Goal: Task Accomplishment & Management: Use online tool/utility

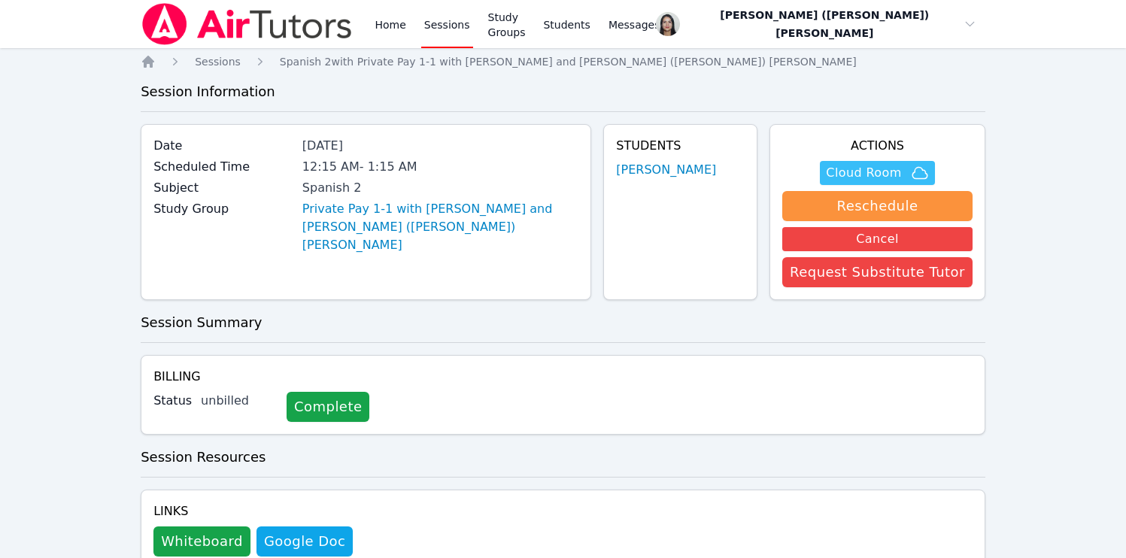
click at [889, 176] on span "Cloud Room" at bounding box center [863, 173] width 75 height 18
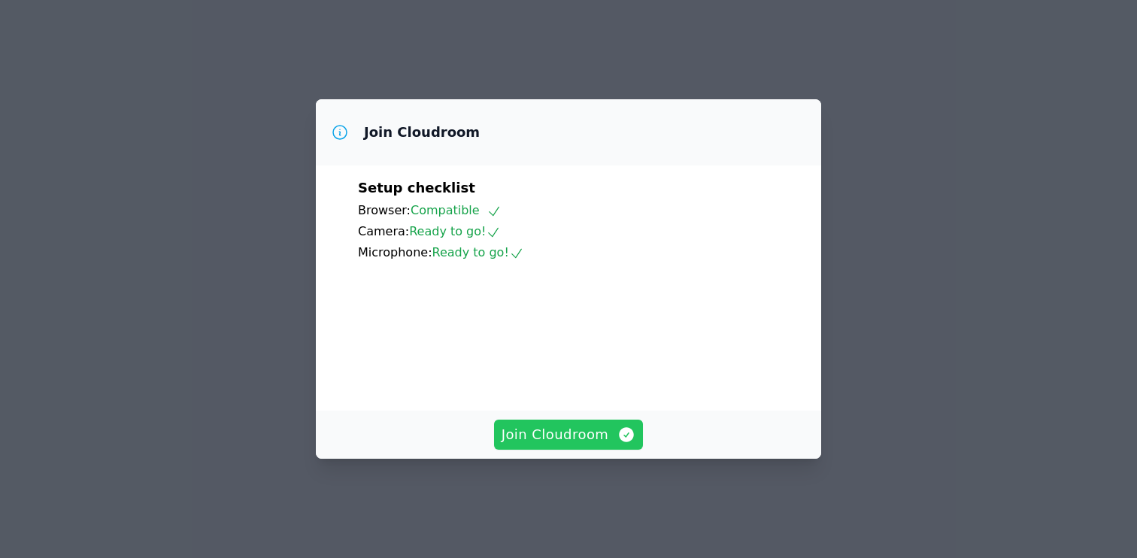
click at [575, 445] on span "Join Cloudroom" at bounding box center [569, 434] width 135 height 21
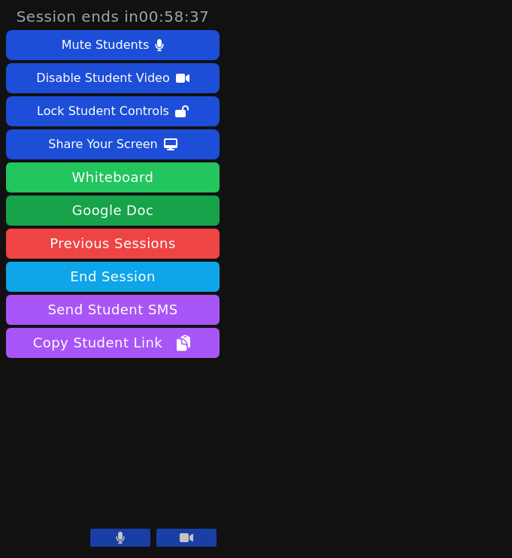
click at [112, 184] on button "Whiteboard" at bounding box center [113, 177] width 214 height 30
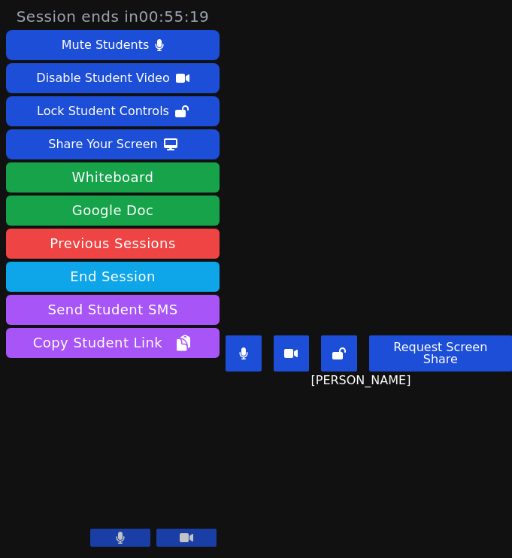
click at [356, 476] on main "Eden Rothenberg Request Screen Share Eden Rothenberg" at bounding box center [369, 279] width 286 height 558
click at [424, 469] on main "Eden Rothenberg Request Screen Share Eden Rothenberg" at bounding box center [369, 279] width 286 height 558
click at [385, 473] on main "Eden Rothenberg Request Screen Share Eden Rothenberg" at bounding box center [369, 279] width 286 height 558
click at [350, 124] on main "Eden Rothenberg Request Screen Share Eden Rothenberg" at bounding box center [369, 279] width 286 height 558
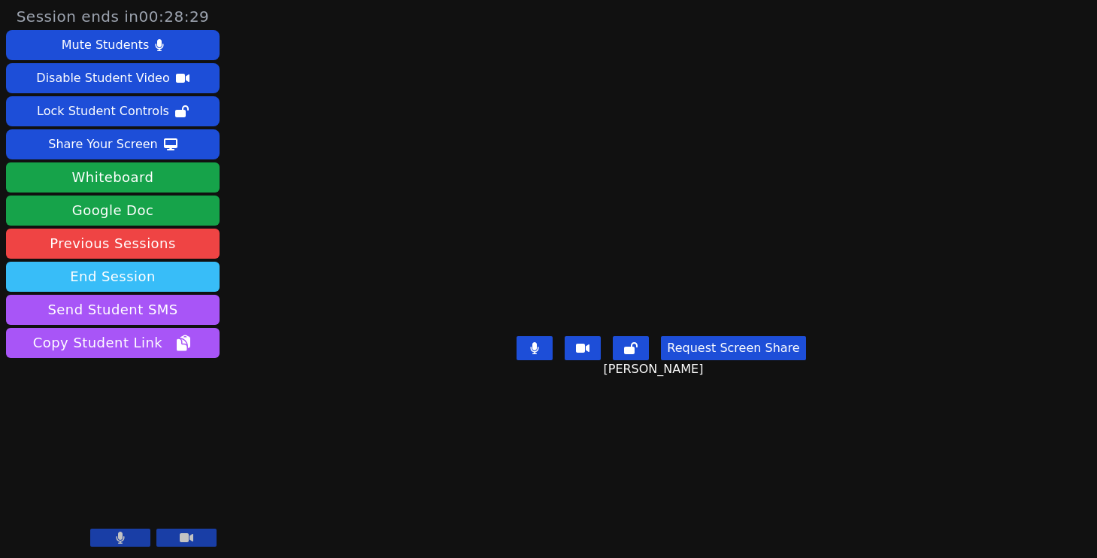
click at [92, 277] on button "End Session" at bounding box center [113, 277] width 214 height 30
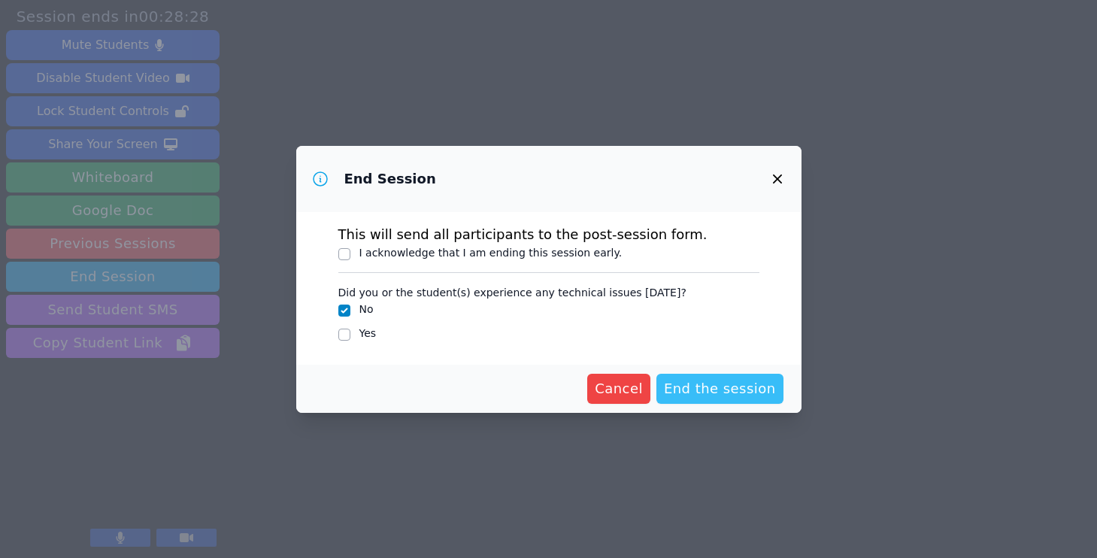
click at [726, 389] on span "End the session" at bounding box center [720, 388] width 112 height 21
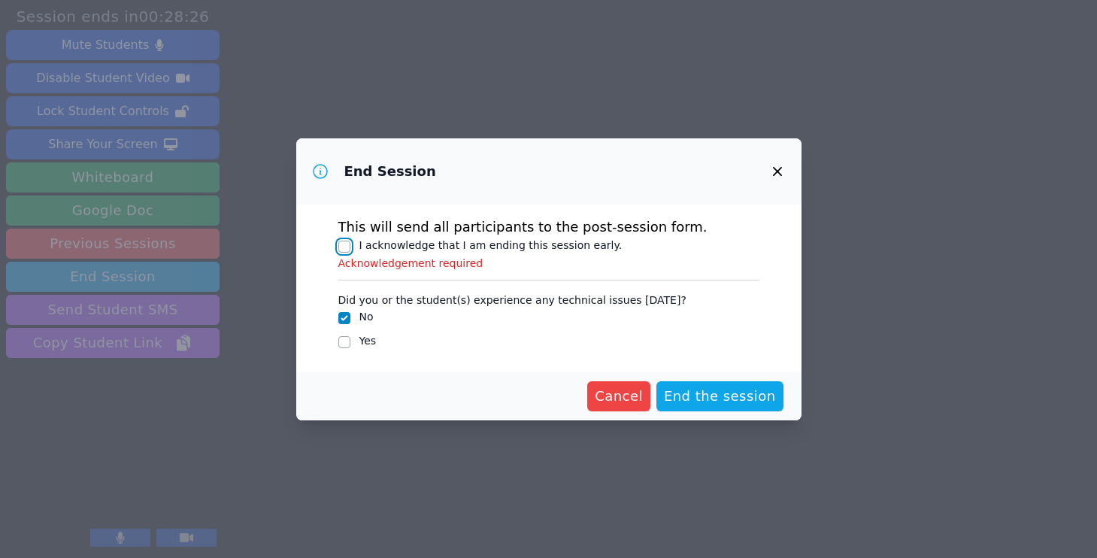
click at [344, 249] on input "I acknowledge that I am ending this session early." at bounding box center [344, 247] width 12 height 12
checkbox input "true"
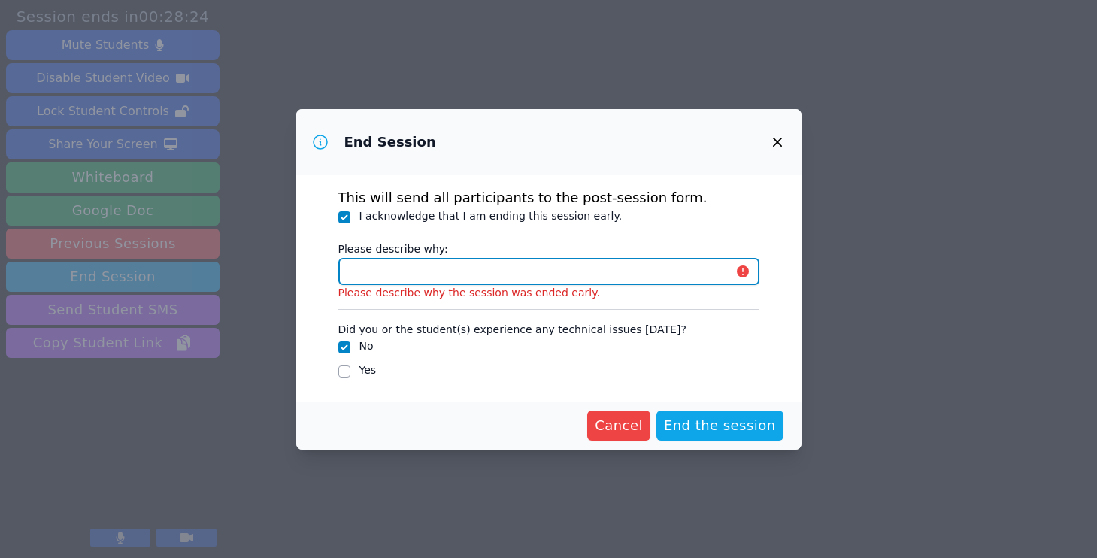
click at [457, 276] on input "Please describe why:" at bounding box center [548, 271] width 421 height 27
click at [429, 274] on input "Please describe why:" at bounding box center [548, 271] width 421 height 27
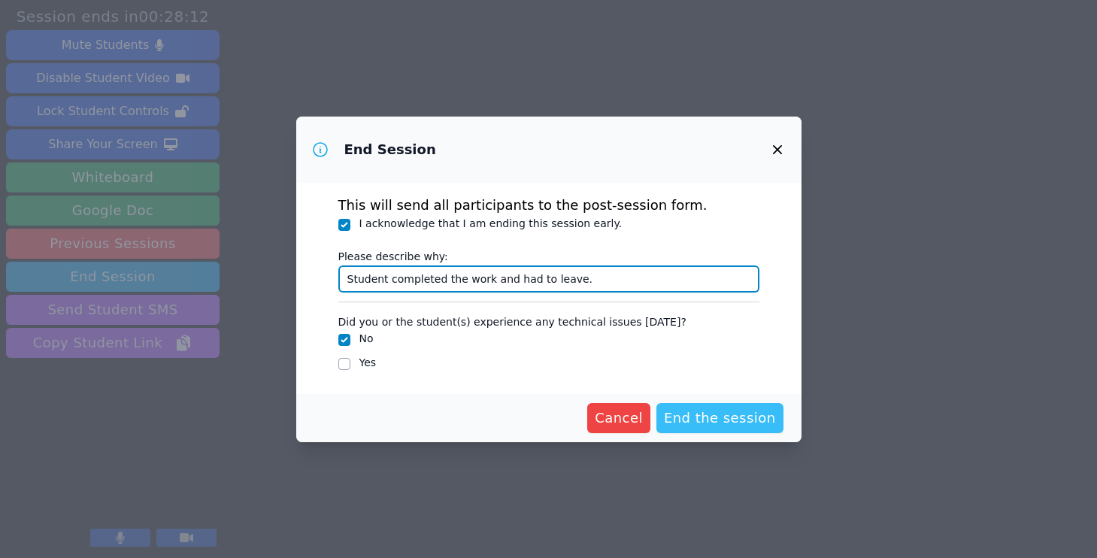
type input "Student completed the work and had to leave."
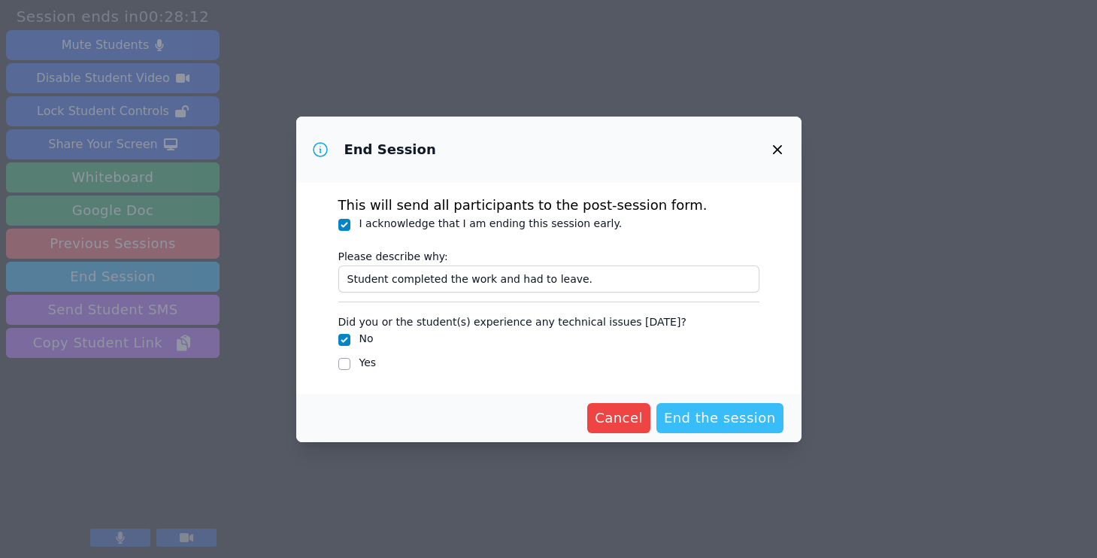
click at [731, 422] on span "End the session" at bounding box center [720, 418] width 112 height 21
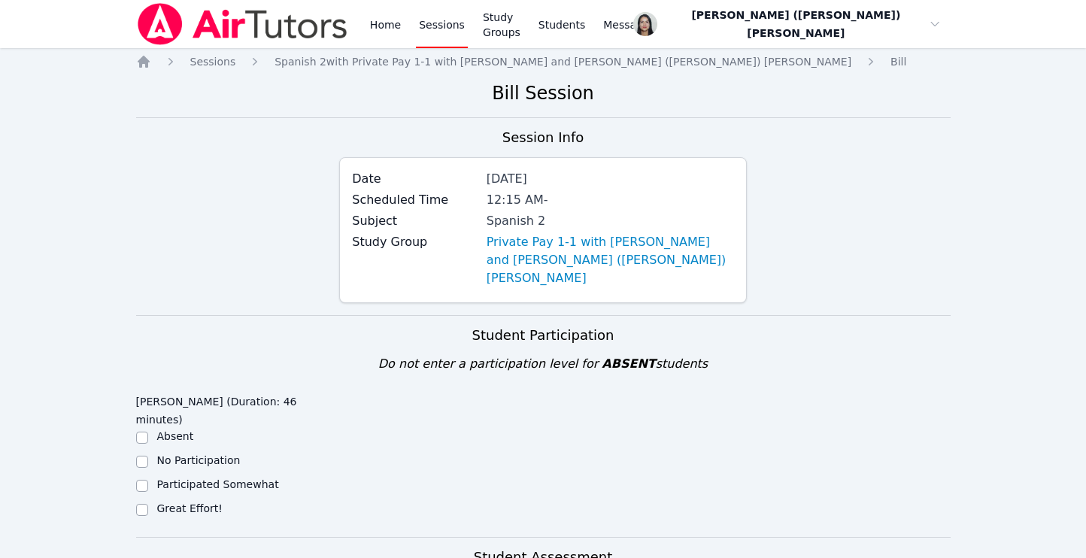
scroll to position [275, 0]
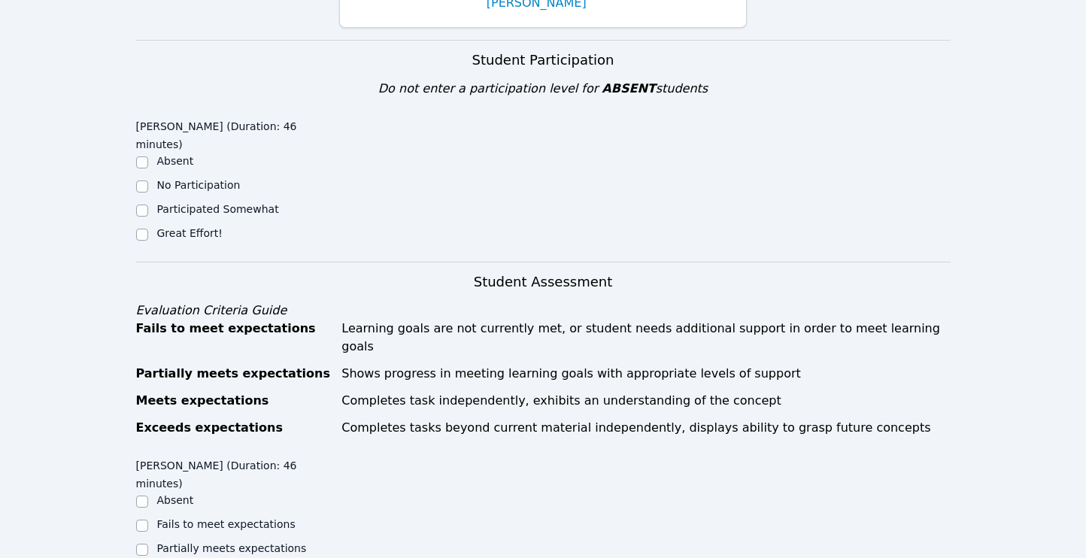
click at [171, 227] on label "Great Effort!" at bounding box center [189, 233] width 65 height 12
click at [148, 229] on input "Great Effort!" at bounding box center [142, 235] width 12 height 12
checkbox input "true"
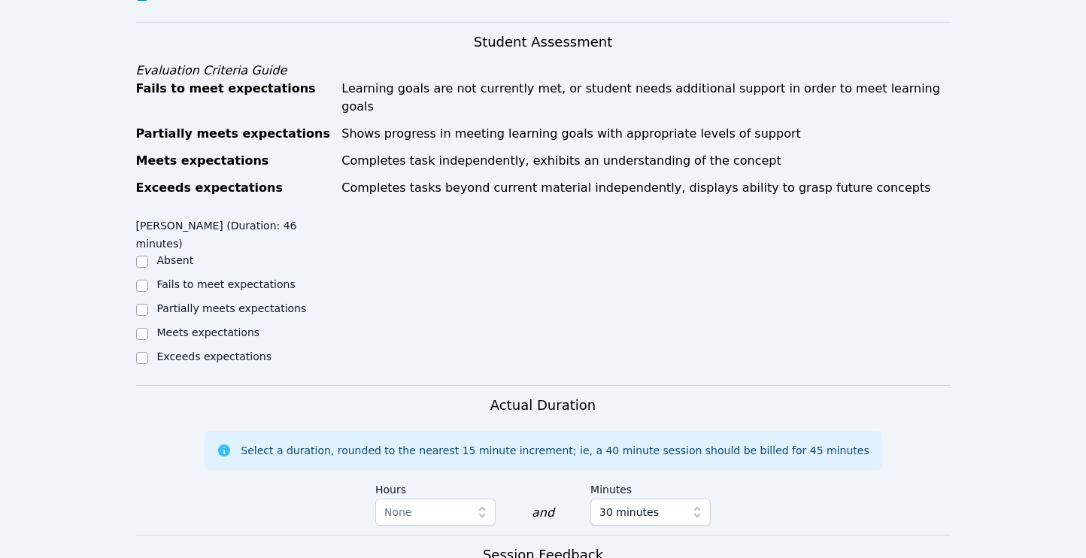
click at [221, 326] on label "Meets expectations" at bounding box center [208, 332] width 103 height 12
click at [148, 328] on input "Meets expectations" at bounding box center [142, 334] width 12 height 12
checkbox input "true"
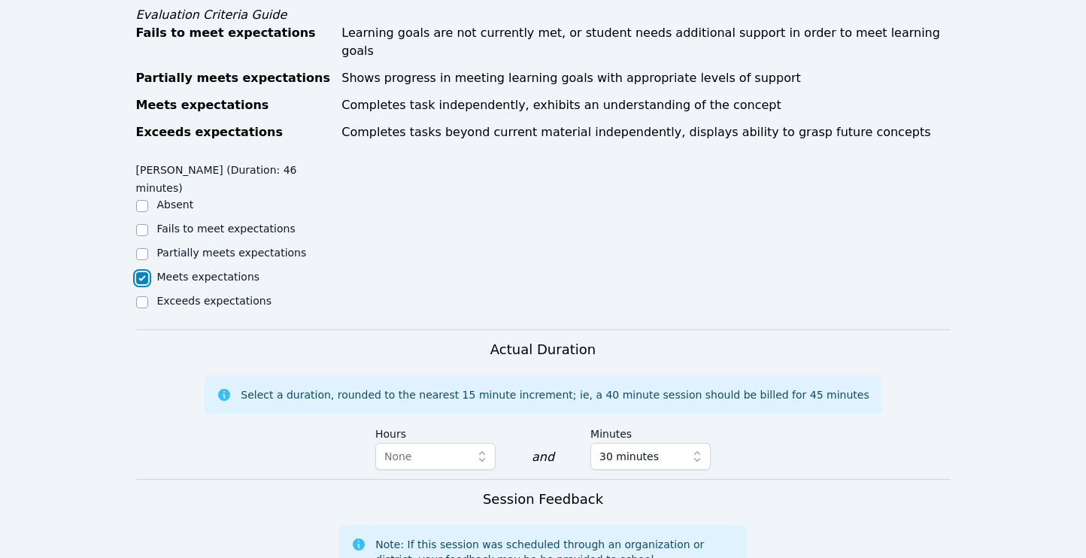
scroll to position [914, 0]
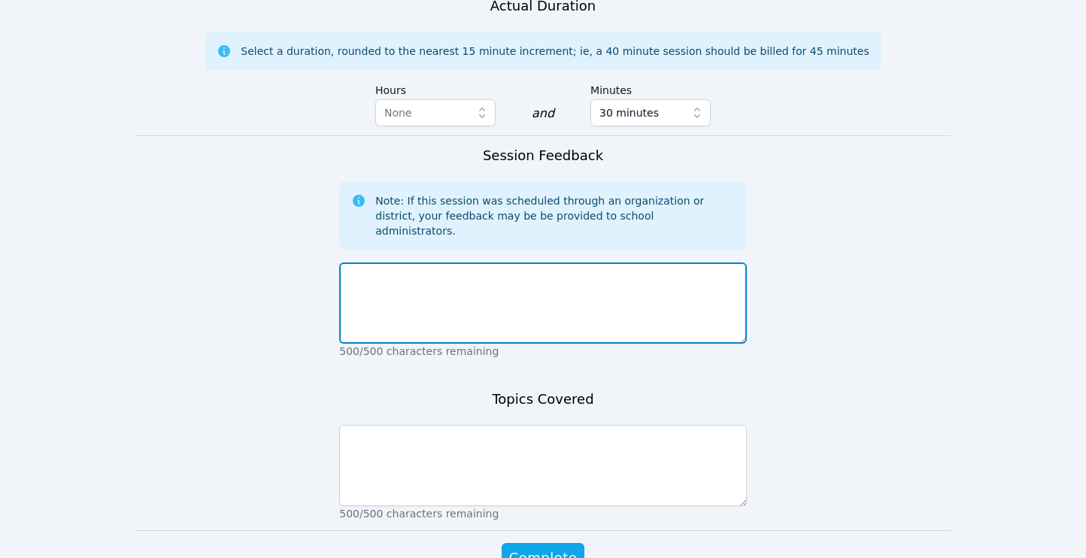
click at [511, 262] on textarea at bounding box center [543, 302] width 408 height 81
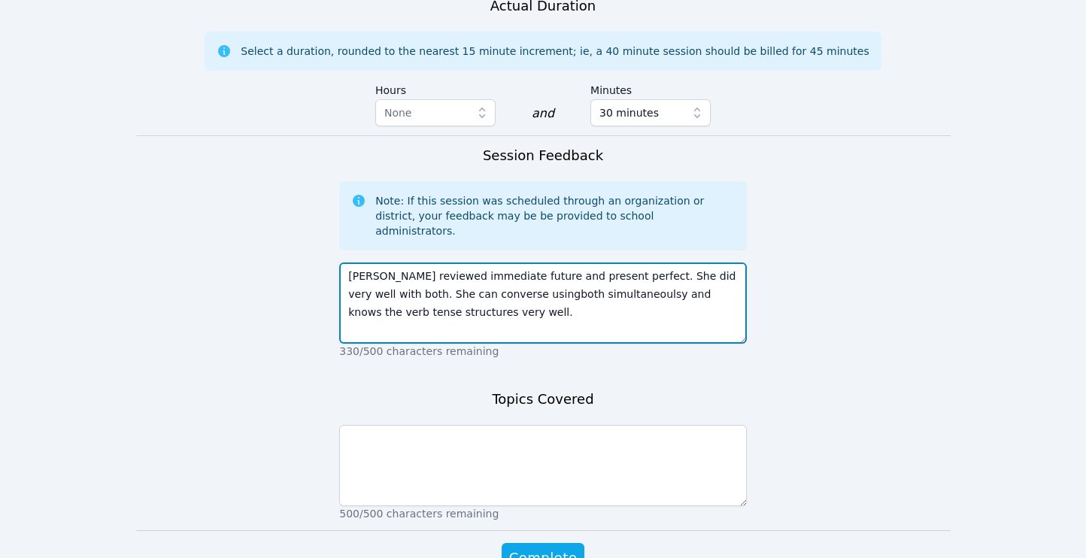
click at [490, 262] on textarea "Eden reviewed immediate future and present perfect. She did very well with both…" at bounding box center [543, 302] width 408 height 81
click at [567, 262] on textarea "Eden reviewed immediate future and present perfect. She did very well with both…" at bounding box center [543, 302] width 408 height 81
click at [571, 262] on textarea "Eden reviewed immediate future and present perfect. She did very well with both…" at bounding box center [543, 302] width 408 height 81
click at [564, 262] on textarea "Eden reviewed immediate future and present perfect. She did very well with both…" at bounding box center [543, 302] width 408 height 81
click at [540, 262] on textarea "Eden reviewed immediate future and present perfect. She did very well with both…" at bounding box center [543, 302] width 408 height 81
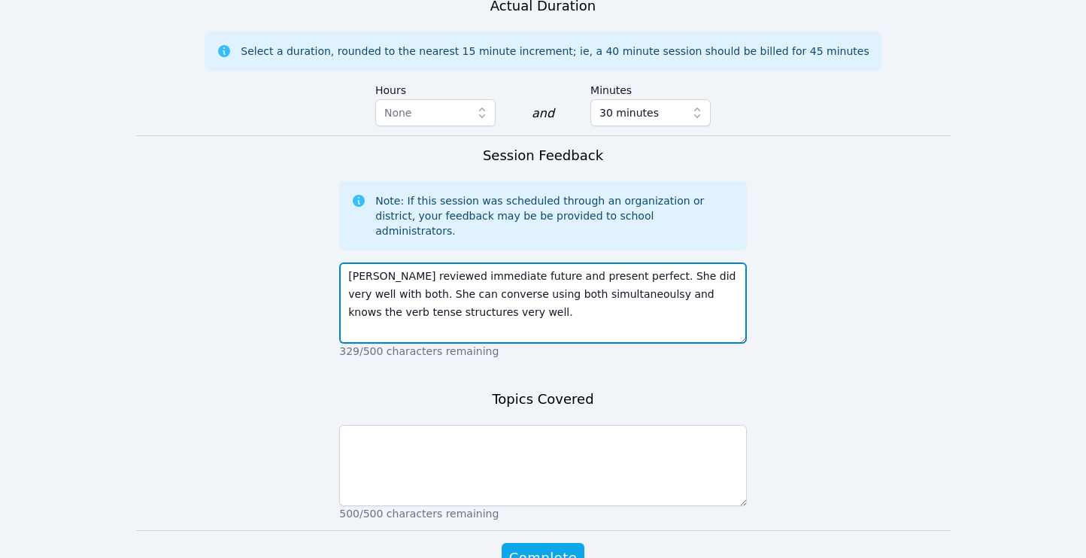
click at [523, 262] on textarea "Eden reviewed immediate future and present perfect. She did very well with both…" at bounding box center [543, 302] width 408 height 81
click at [532, 262] on textarea "Eden reviewed immediate future and present perfect. She did very well with both…" at bounding box center [543, 302] width 408 height 81
click at [566, 262] on textarea "Eden reviewed immediate future and present perfect. She did very well with both…" at bounding box center [543, 302] width 408 height 81
click at [615, 262] on textarea "Eden reviewed immediate future and present perfect. She did very well with both…" at bounding box center [543, 302] width 408 height 81
click at [538, 262] on textarea "Eden reviewed immediate future and present perfect. She did very well with both…" at bounding box center [543, 302] width 408 height 81
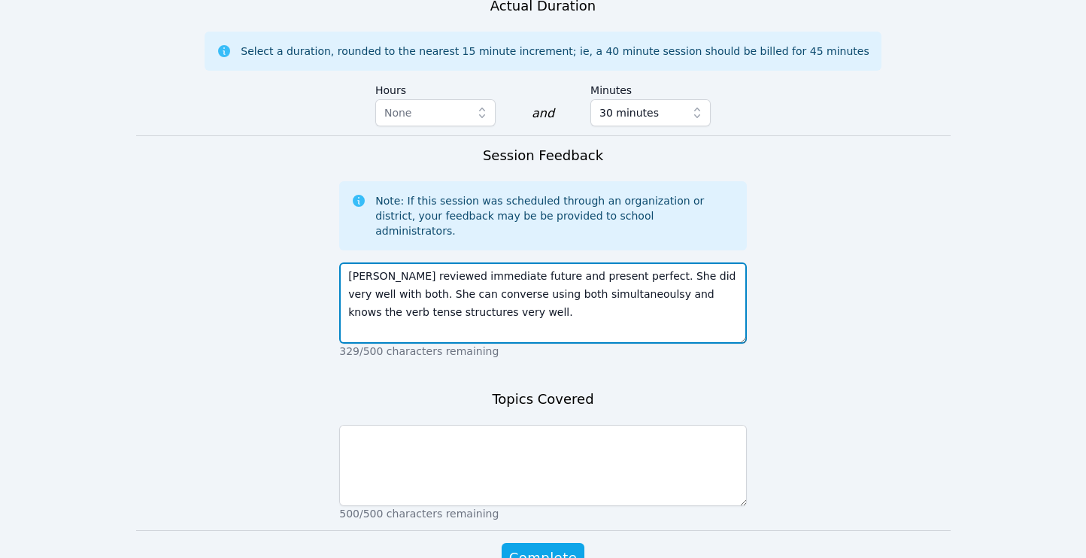
click at [541, 262] on textarea "Eden reviewed immediate future and present perfect. She did very well with both…" at bounding box center [543, 302] width 408 height 81
click at [586, 262] on textarea "Eden reviewed immediate future and present perfect. She did very well with both…" at bounding box center [543, 302] width 408 height 81
click at [595, 262] on textarea "Eden reviewed immediate future and present perfect. She did very well with both…" at bounding box center [543, 302] width 408 height 81
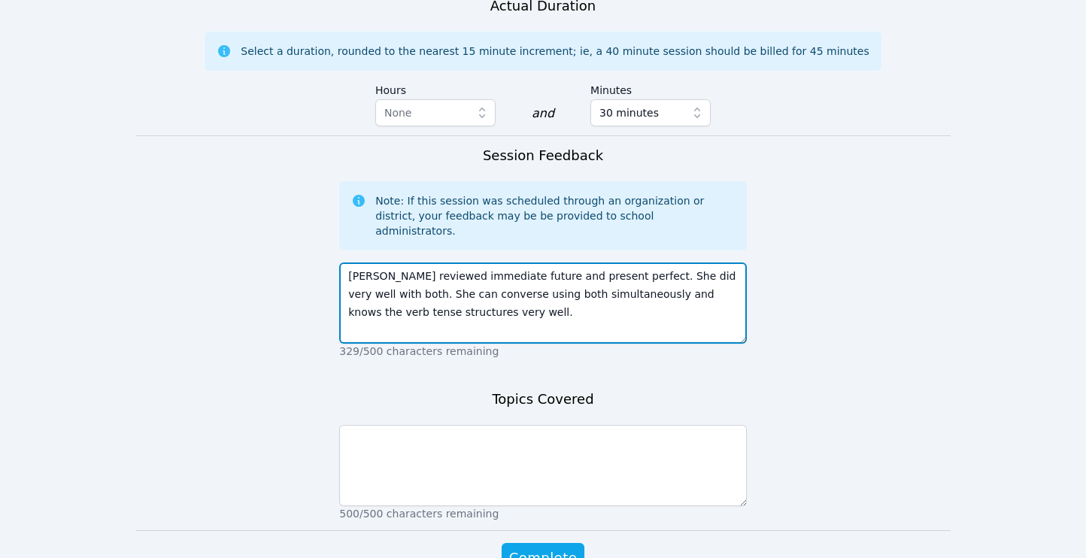
click at [499, 262] on textarea "Eden reviewed immediate future and present perfect. She did very well with both…" at bounding box center [543, 302] width 408 height 81
type textarea "Eden reviewed immediate future and present perfect. She did very well with both…"
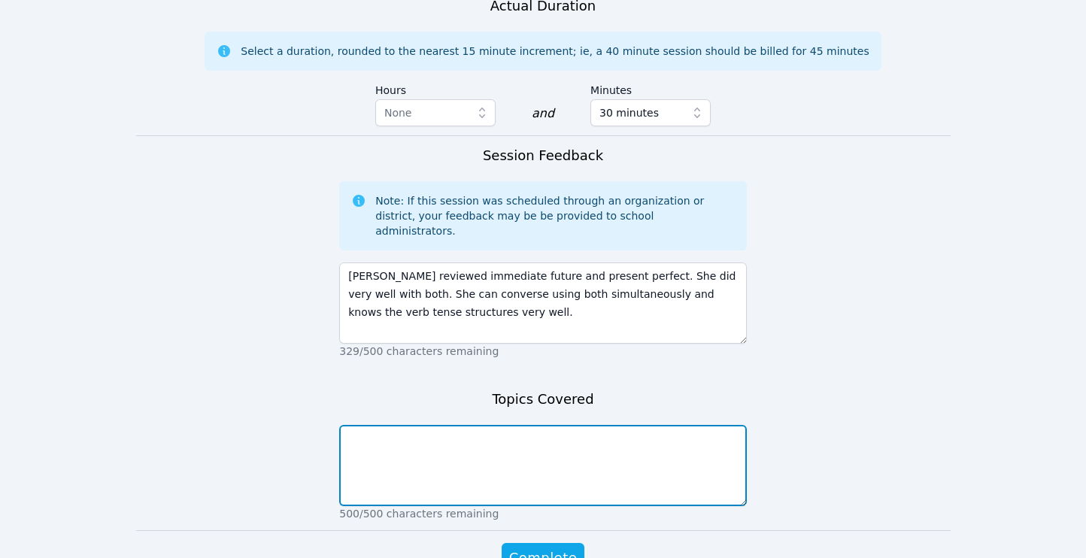
click at [474, 425] on textarea at bounding box center [543, 465] width 408 height 81
paste textarea "Eden reviewed immediate future and present perfect. She did very well with both…"
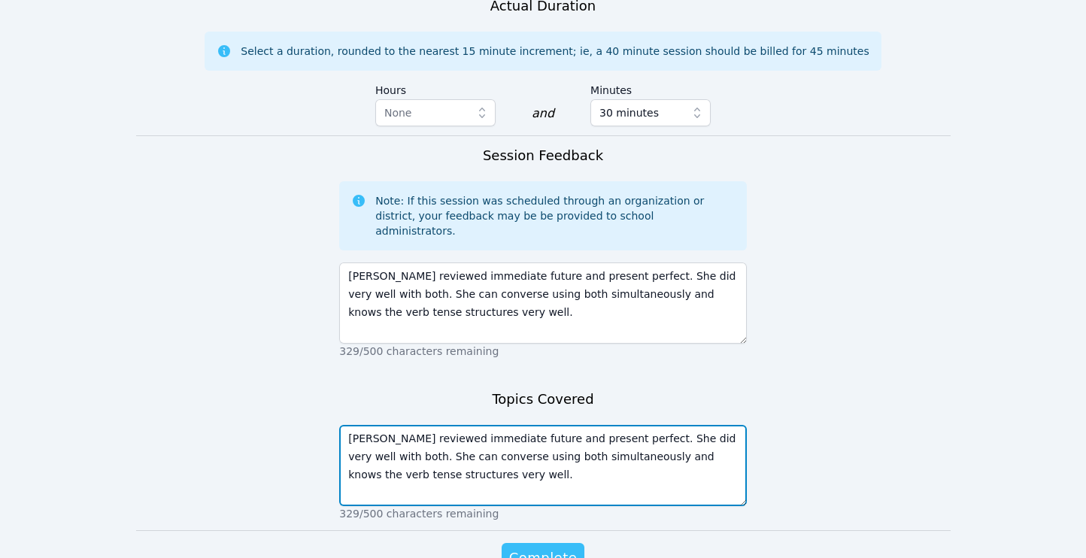
type textarea "Eden reviewed immediate future and present perfect. She did very well with both…"
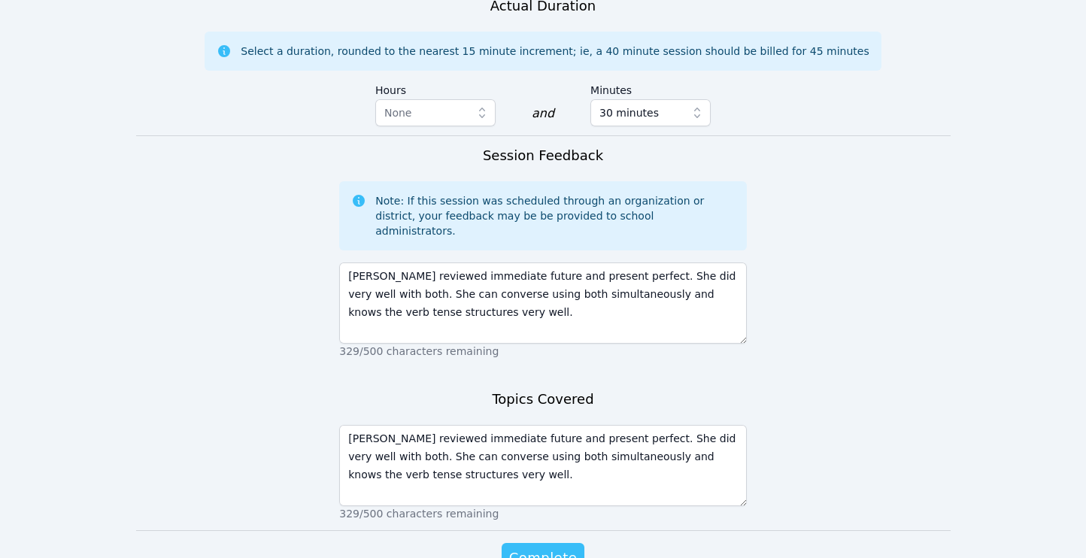
click at [564, 547] on span "Complete" at bounding box center [543, 557] width 68 height 21
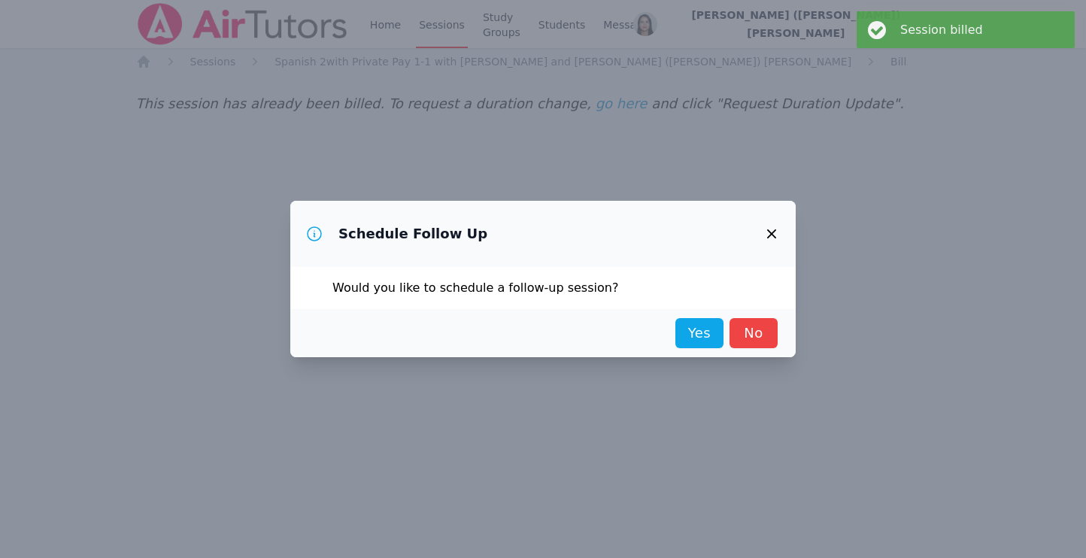
scroll to position [0, 0]
drag, startPoint x: 785, startPoint y: 338, endPoint x: 768, endPoint y: 336, distance: 17.4
click at [784, 338] on div "Yes No" at bounding box center [548, 333] width 505 height 48
click at [768, 336] on link "No" at bounding box center [759, 333] width 48 height 30
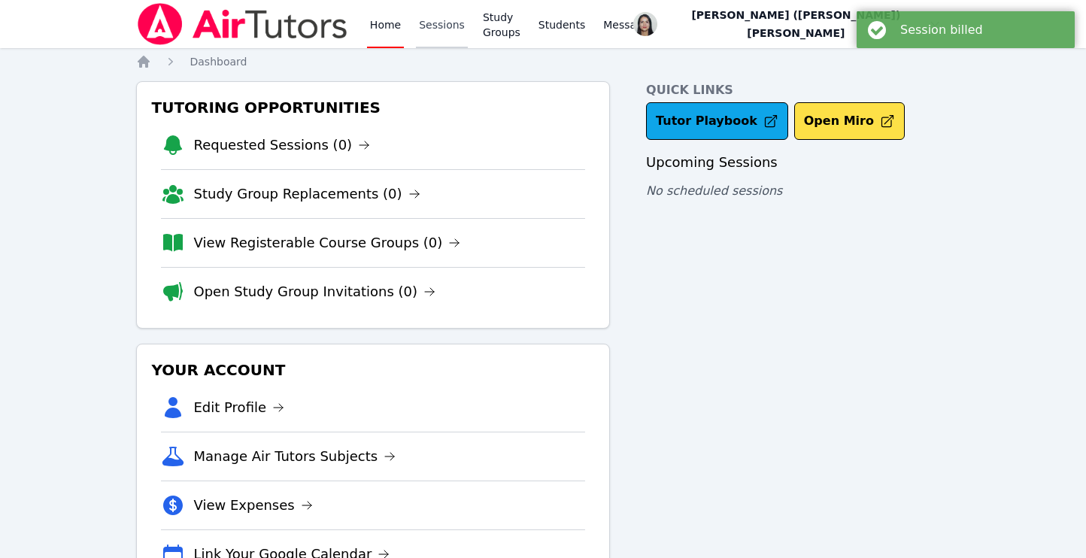
click at [436, 19] on link "Sessions" at bounding box center [442, 24] width 52 height 48
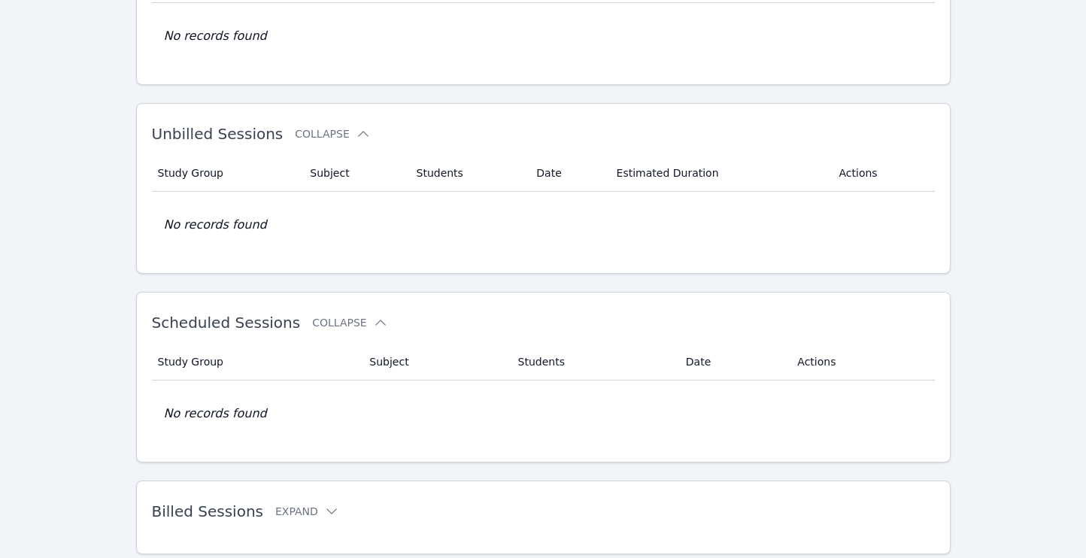
scroll to position [211, 0]
